Goal: Register for event/course

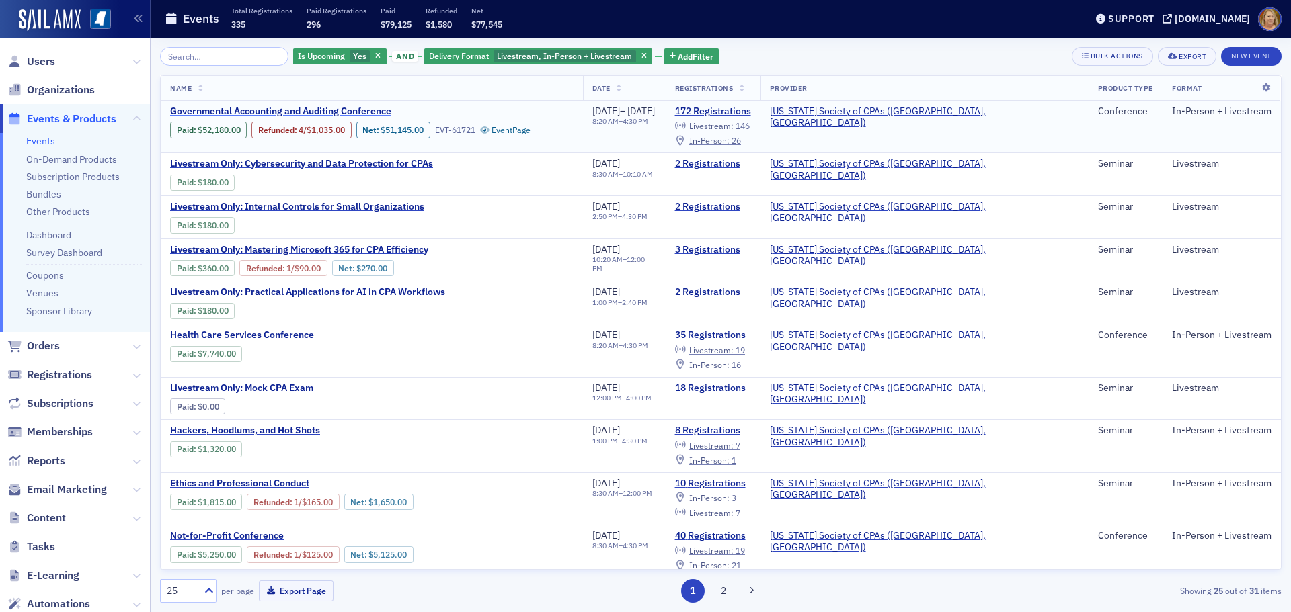
click at [175, 111] on span "Governmental Accounting and Auditing Conference" at bounding box center [283, 112] width 226 height 12
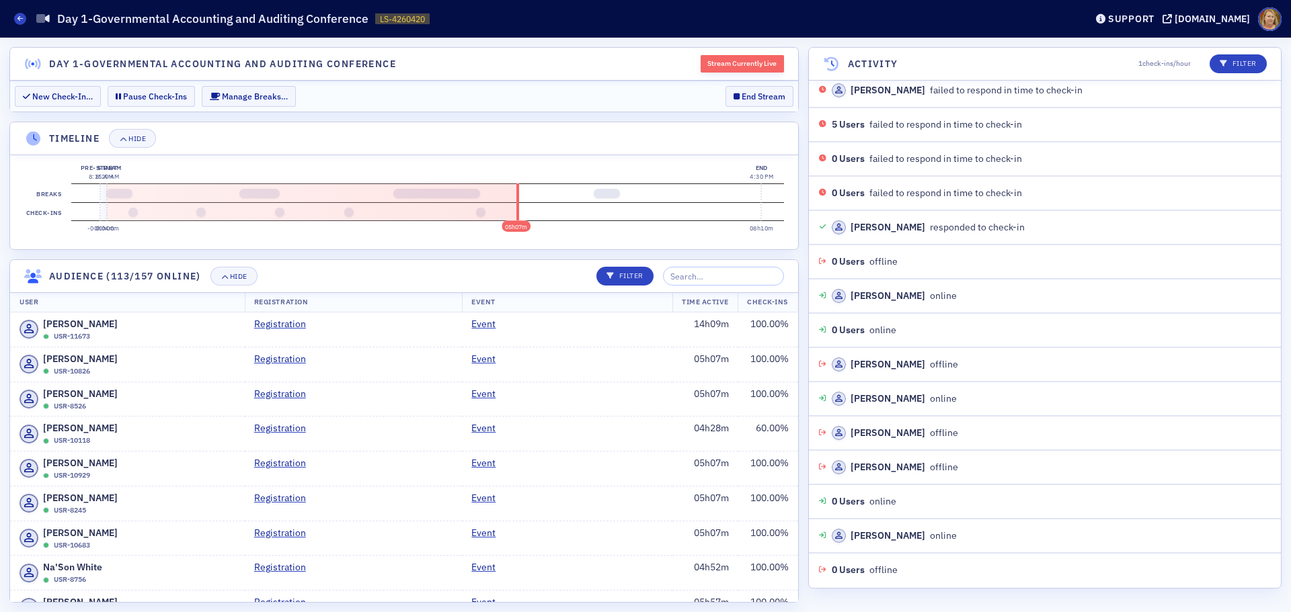
scroll to position [28399, 0]
